Goal: Navigation & Orientation: Locate item on page

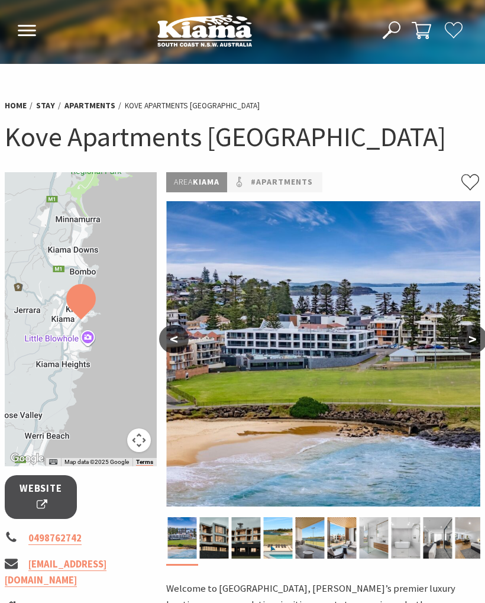
click at [475, 347] on button ">" at bounding box center [473, 339] width 30 height 28
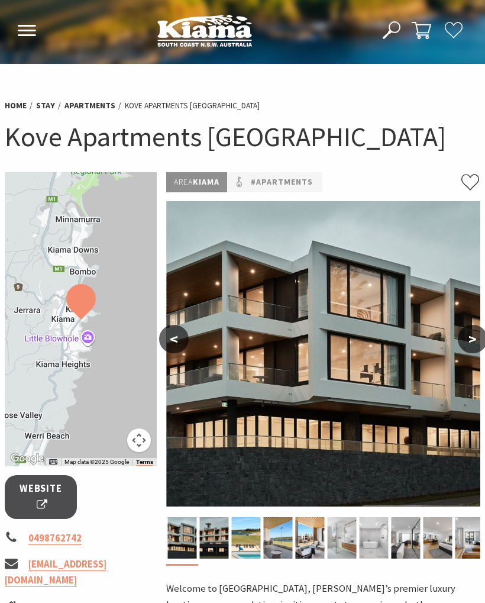
click at [478, 346] on button ">" at bounding box center [473, 339] width 30 height 28
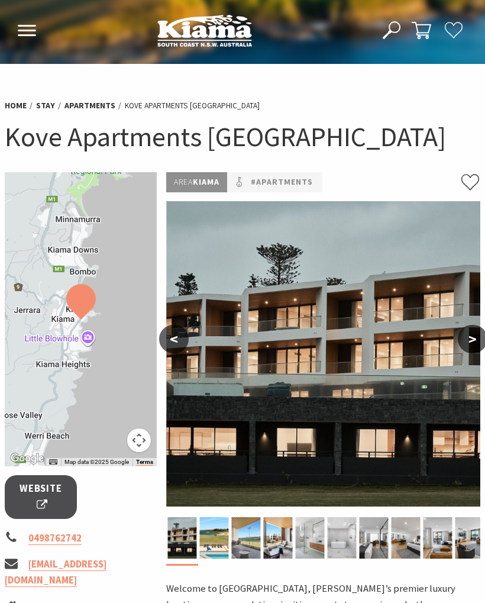
click at [474, 343] on button ">" at bounding box center [473, 339] width 30 height 28
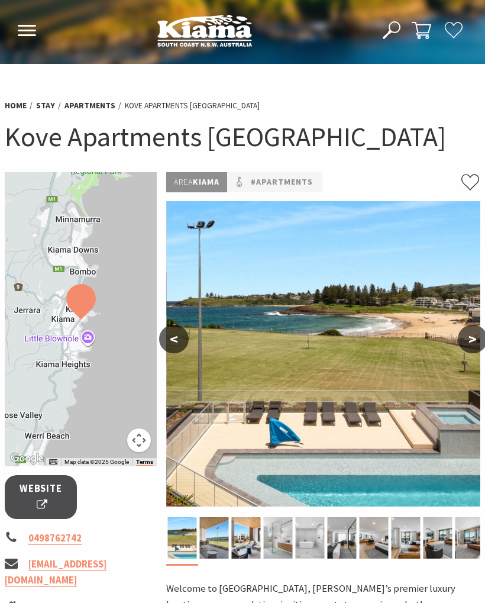
click at [471, 346] on button ">" at bounding box center [473, 339] width 30 height 28
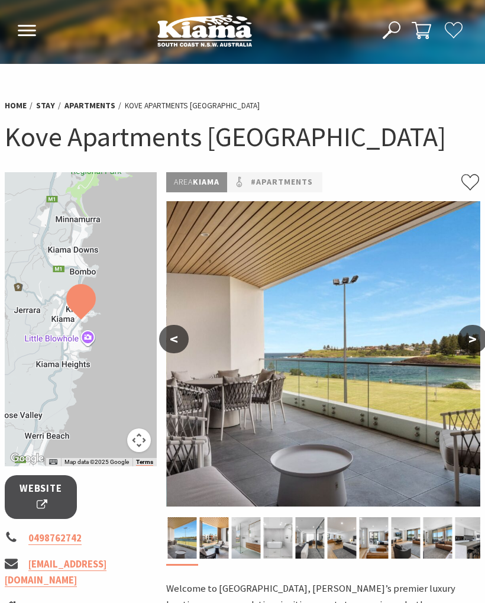
click at [471, 349] on button ">" at bounding box center [473, 339] width 30 height 28
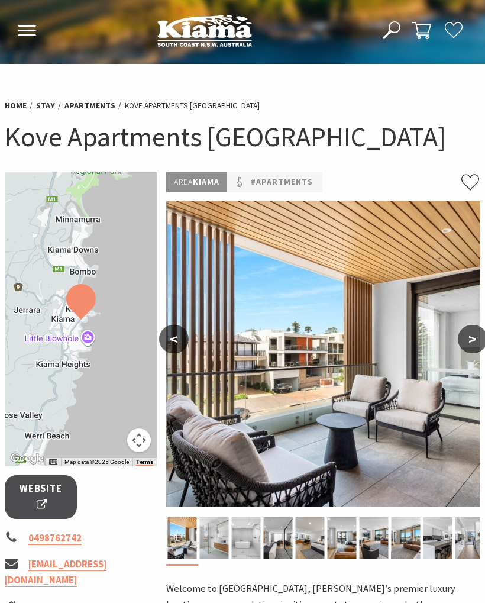
click at [471, 348] on button ">" at bounding box center [473, 339] width 30 height 28
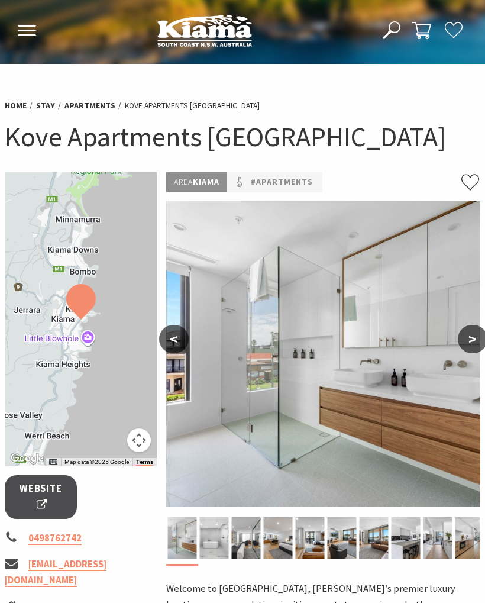
click at [471, 348] on button ">" at bounding box center [473, 339] width 30 height 28
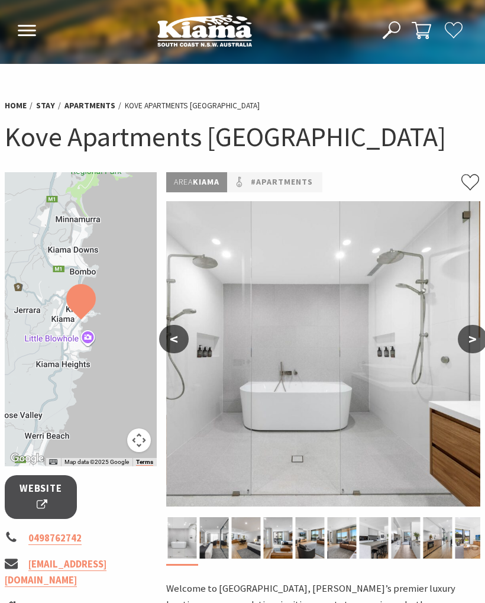
click at [472, 347] on button ">" at bounding box center [473, 339] width 30 height 28
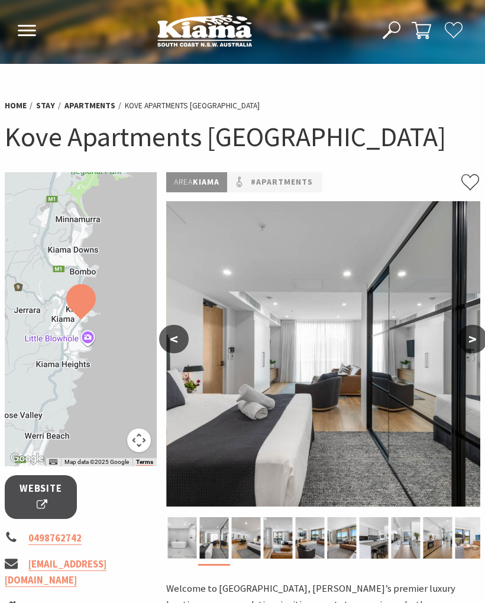
click at [473, 346] on button ">" at bounding box center [473, 339] width 30 height 28
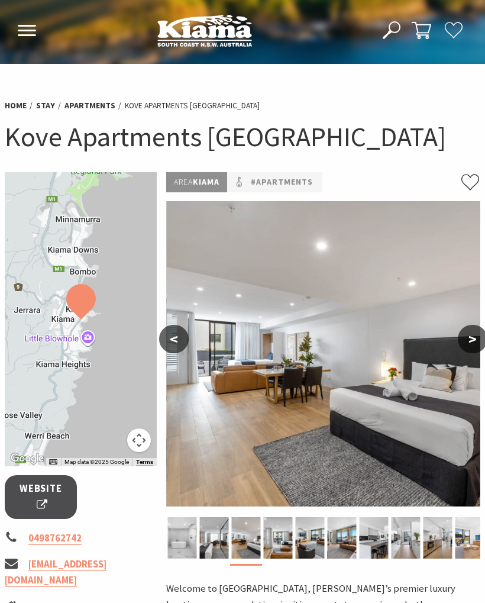
click at [477, 345] on button ">" at bounding box center [473, 339] width 30 height 28
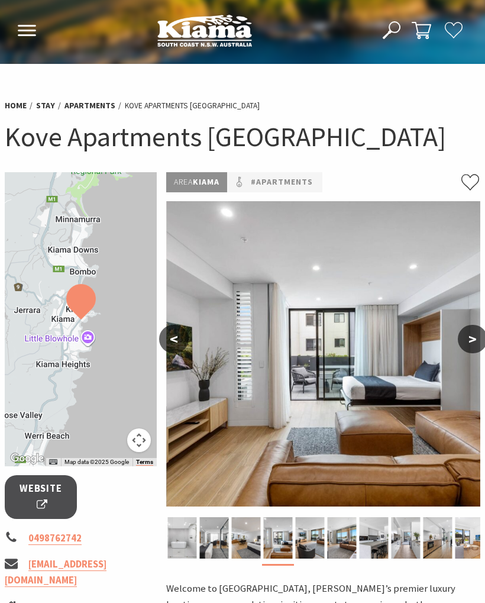
click at [478, 344] on button ">" at bounding box center [473, 339] width 30 height 28
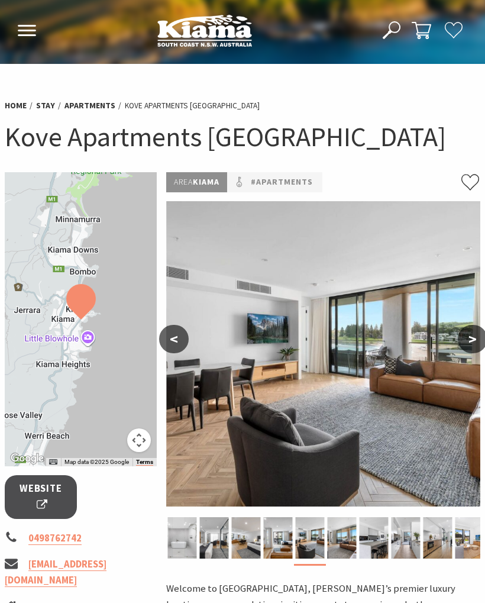
click at [474, 344] on button ">" at bounding box center [473, 339] width 30 height 28
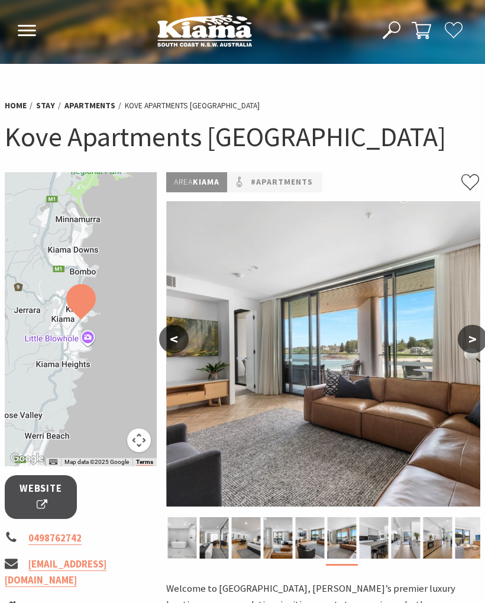
click at [481, 344] on button ">" at bounding box center [473, 339] width 30 height 28
